Goal: Check status

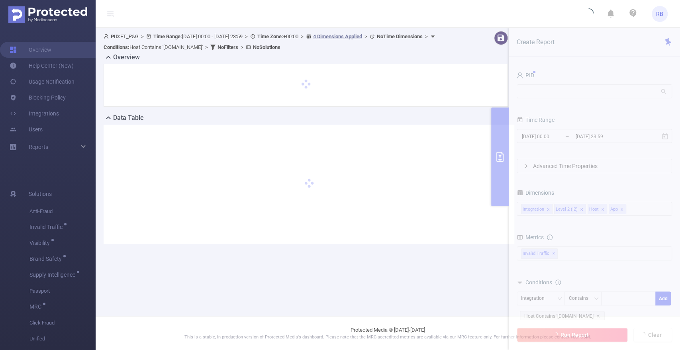
click at [474, 256] on div "PID: FT_P&G > Time Range: 2025-09-22 00:00 - 2025-09-29 23:59 > Time Zone: +00:…" at bounding box center [309, 144] width 427 height 232
